Goal: Navigation & Orientation: Find specific page/section

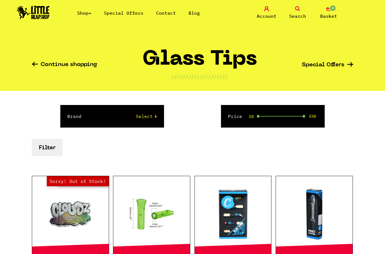
click at [84, 12] on link "Shop" at bounding box center [84, 13] width 14 height 6
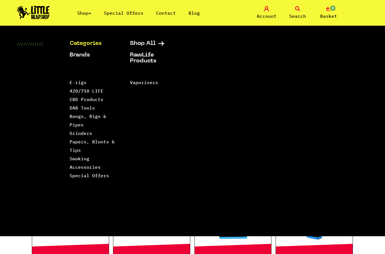
click at [77, 119] on link "Bongs, Rigs & Pipes" at bounding box center [88, 120] width 37 height 14
click at [76, 161] on link "Smoking Accessories" at bounding box center [85, 163] width 31 height 14
click at [80, 135] on link "Grinders" at bounding box center [81, 133] width 23 height 6
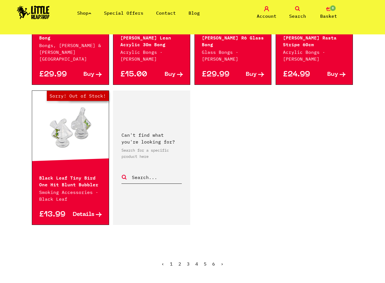
scroll to position [889, 0]
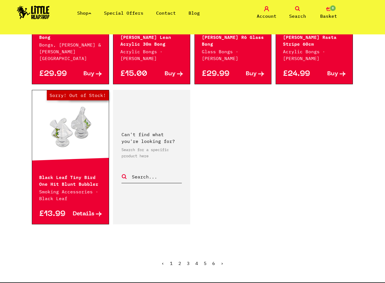
click at [205, 254] on link "5" at bounding box center [205, 264] width 3 height 6
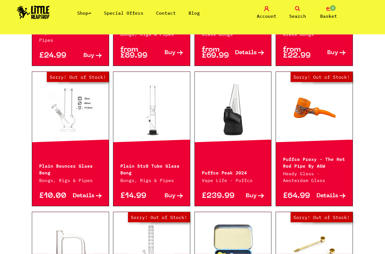
scroll to position [604, 0]
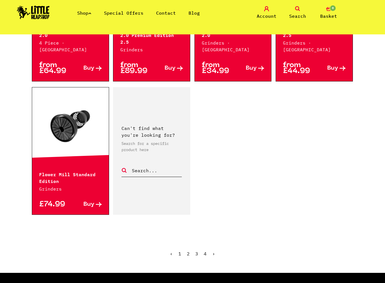
scroll to position [860, 0]
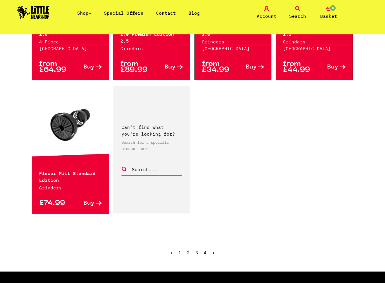
click at [213, 250] on link "›" at bounding box center [213, 253] width 3 height 6
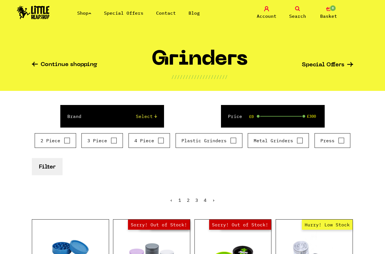
scroll to position [860, 0]
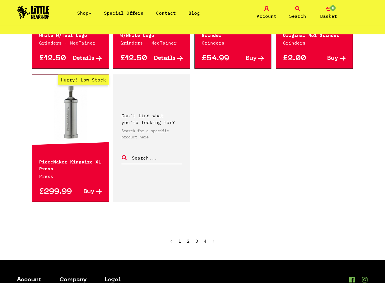
scroll to position [847, 0]
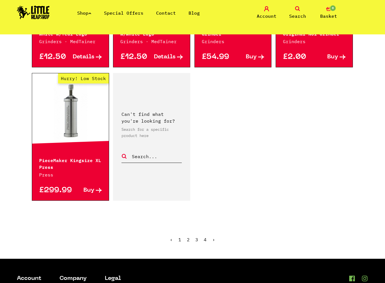
click at [215, 240] on link "›" at bounding box center [213, 240] width 3 height 6
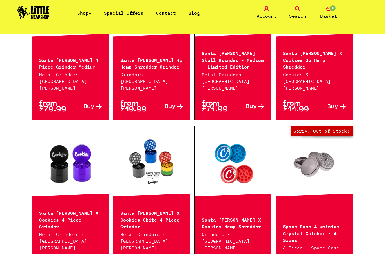
scroll to position [684, 0]
